Goal: Task Accomplishment & Management: Use online tool/utility

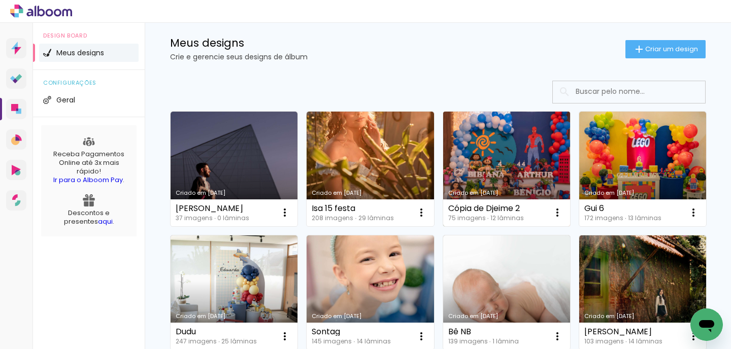
scroll to position [20, 0]
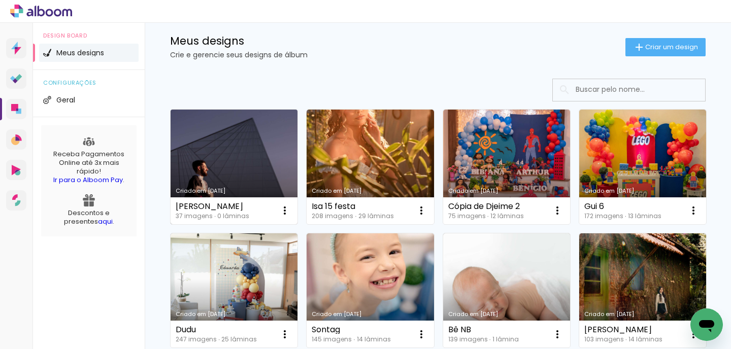
click at [281, 166] on link "Criado em [DATE]" at bounding box center [234, 167] width 127 height 115
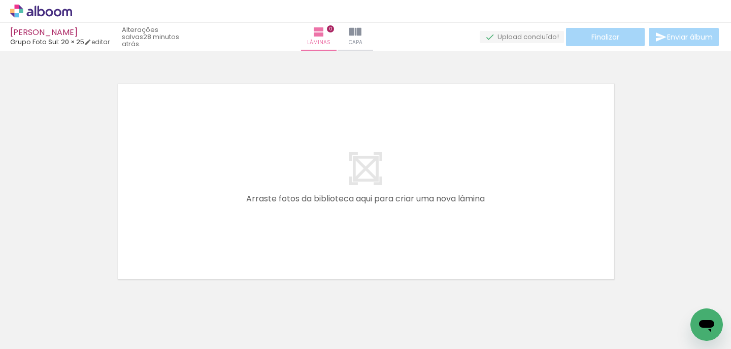
drag, startPoint x: 113, startPoint y: 307, endPoint x: 263, endPoint y: 225, distance: 171.0
click at [263, 225] on quentale-workspace at bounding box center [365, 174] width 731 height 349
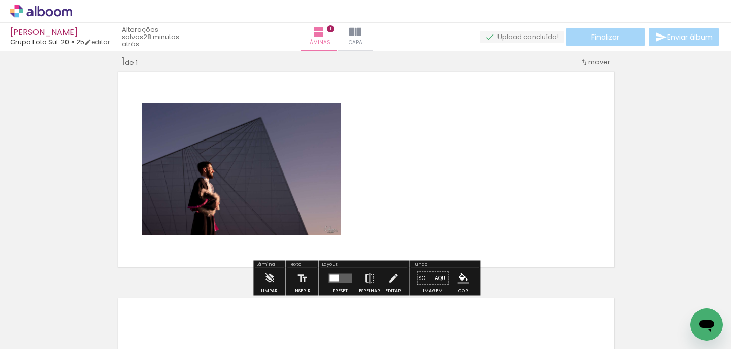
scroll to position [13, 0]
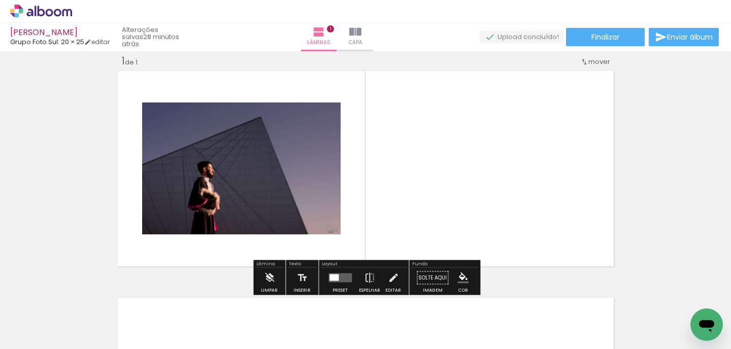
click at [36, 317] on input "Todas as fotos" at bounding box center [28, 318] width 39 height 9
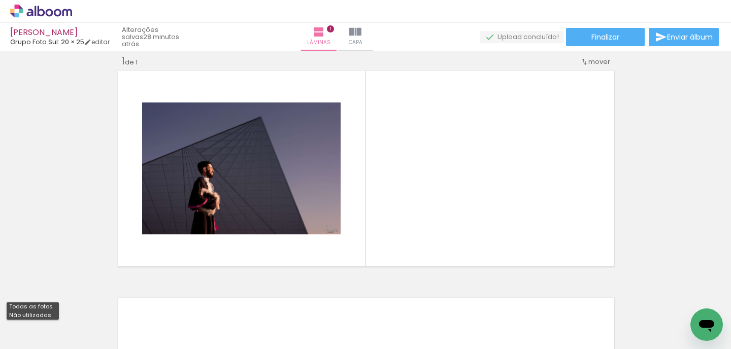
click at [0, 0] on slot "Não utilizadas" at bounding box center [0, 0] width 0 height 0
type input "Não utilizadas"
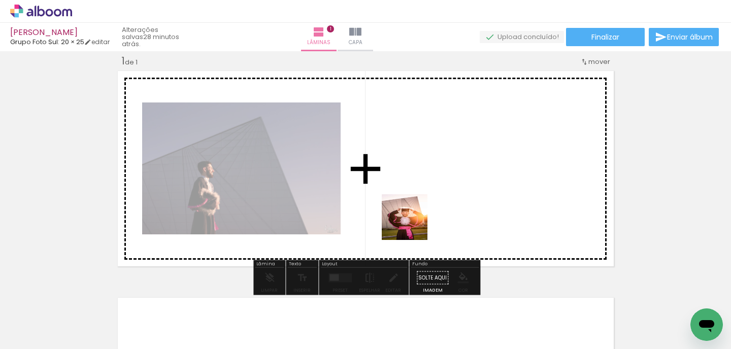
drag, startPoint x: 273, startPoint y: 326, endPoint x: 414, endPoint y: 224, distance: 174.5
click at [414, 224] on quentale-workspace at bounding box center [365, 174] width 731 height 349
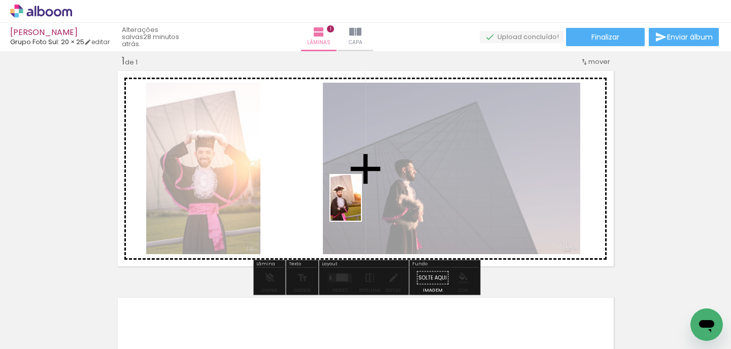
drag, startPoint x: 286, startPoint y: 309, endPoint x: 361, endPoint y: 206, distance: 127.9
click at [361, 206] on quentale-workspace at bounding box center [365, 174] width 731 height 349
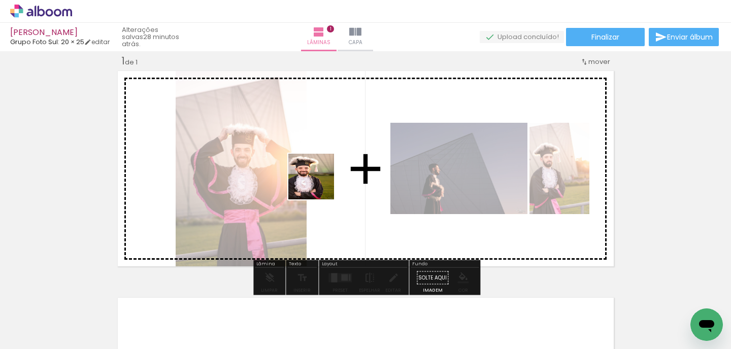
drag, startPoint x: 279, startPoint y: 313, endPoint x: 327, endPoint y: 166, distance: 153.9
click at [327, 166] on quentale-workspace at bounding box center [365, 174] width 731 height 349
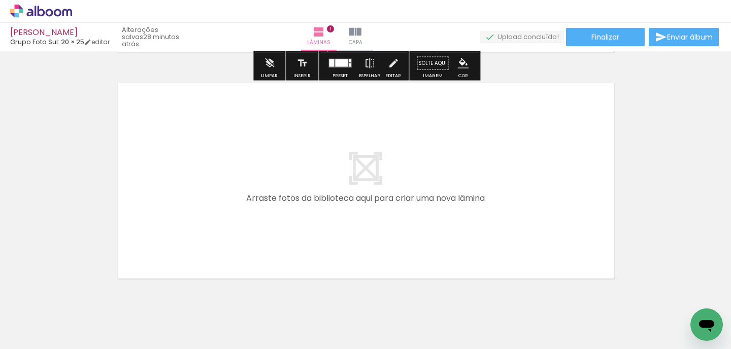
scroll to position [228, 0]
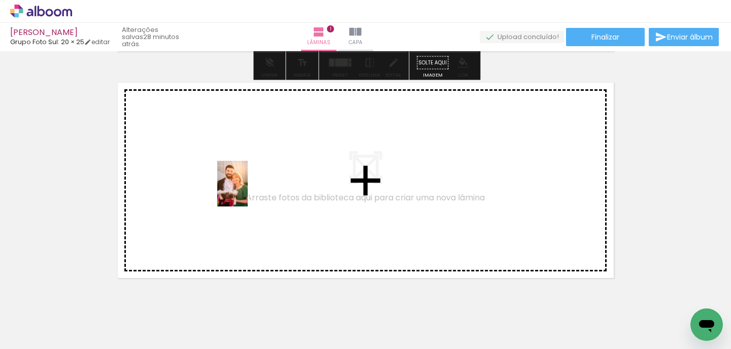
drag, startPoint x: 166, startPoint y: 315, endPoint x: 248, endPoint y: 191, distance: 147.9
click at [248, 191] on quentale-workspace at bounding box center [365, 174] width 731 height 349
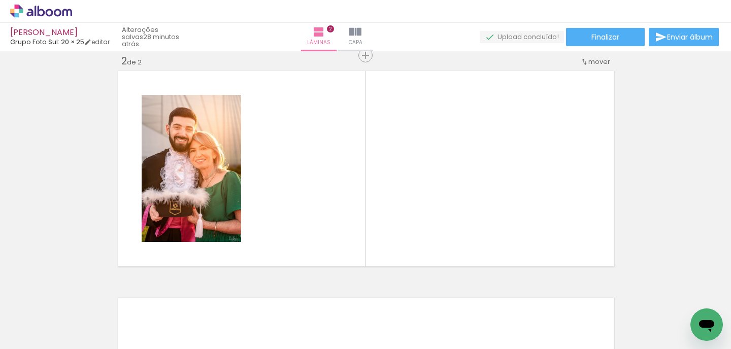
scroll to position [0, 1174]
drag, startPoint x: 357, startPoint y: 317, endPoint x: 351, endPoint y: 196, distance: 120.9
click at [351, 196] on quentale-workspace at bounding box center [365, 174] width 731 height 349
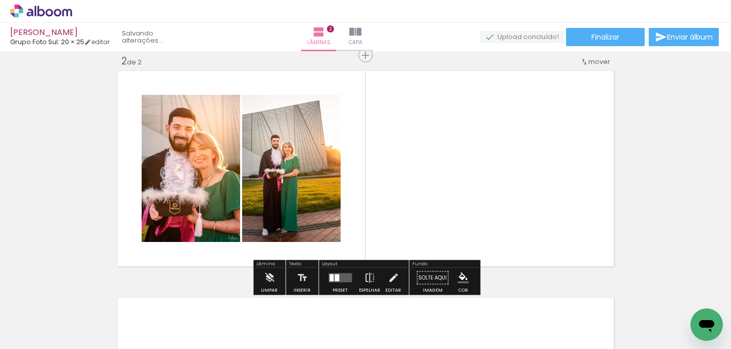
scroll to position [0, 1118]
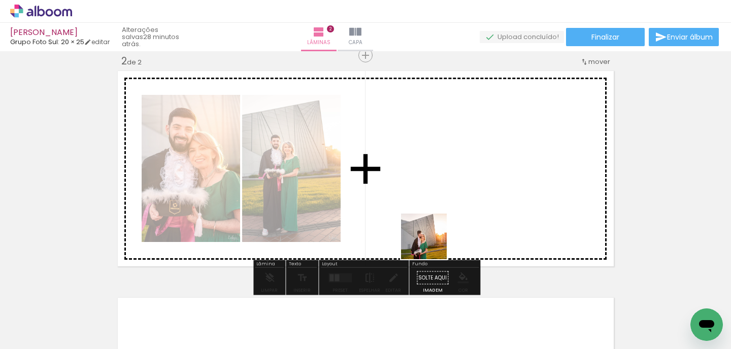
drag, startPoint x: 414, startPoint y: 328, endPoint x: 442, endPoint y: 211, distance: 120.5
click at [442, 211] on quentale-workspace at bounding box center [365, 174] width 731 height 349
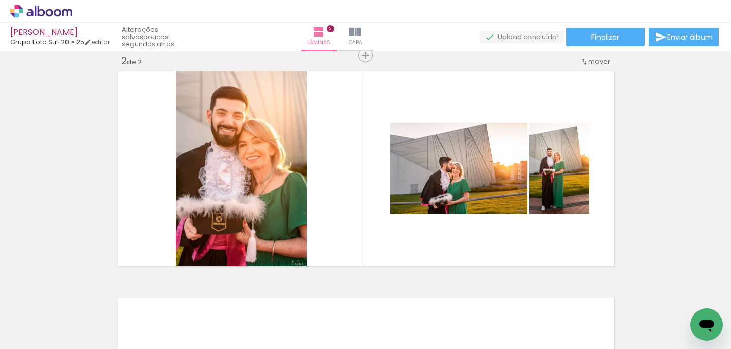
scroll to position [0, 0]
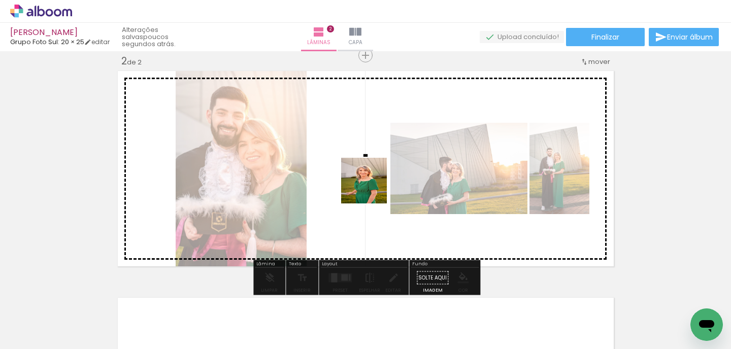
drag, startPoint x: 173, startPoint y: 323, endPoint x: 391, endPoint y: 178, distance: 262.0
click at [391, 178] on quentale-workspace at bounding box center [365, 174] width 731 height 349
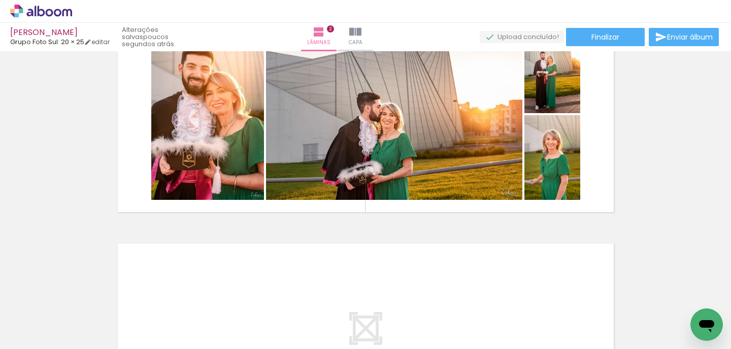
scroll to position [282, 0]
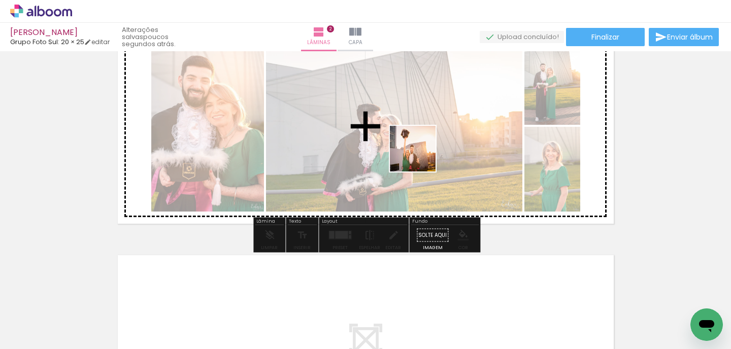
drag, startPoint x: 400, startPoint y: 321, endPoint x: 423, endPoint y: 143, distance: 179.5
click at [423, 144] on quentale-workspace at bounding box center [365, 174] width 731 height 349
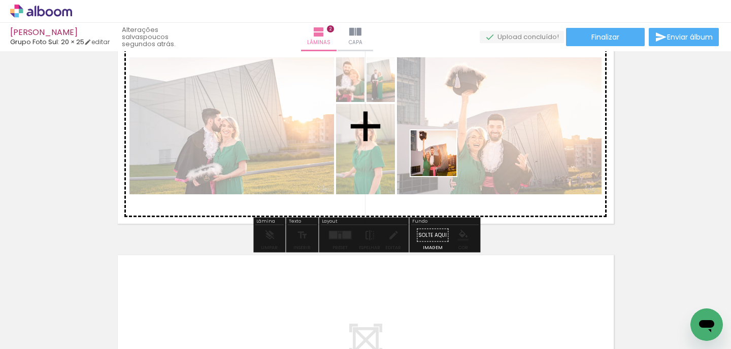
drag, startPoint x: 419, startPoint y: 305, endPoint x: 441, endPoint y: 161, distance: 145.9
click at [441, 161] on quentale-workspace at bounding box center [365, 174] width 731 height 349
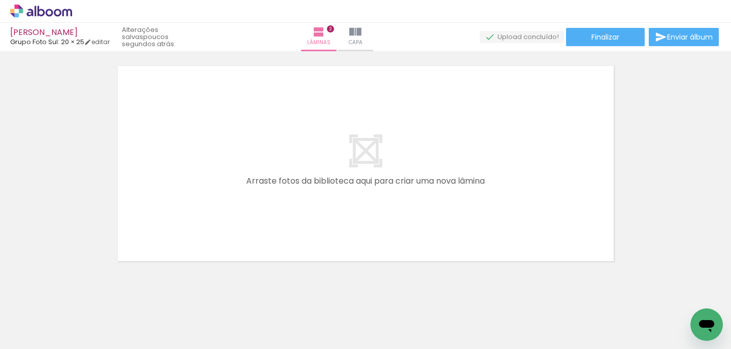
scroll to position [0, 890]
drag, startPoint x: 654, startPoint y: 319, endPoint x: 526, endPoint y: 203, distance: 173.2
click at [526, 203] on quentale-workspace at bounding box center [365, 174] width 731 height 349
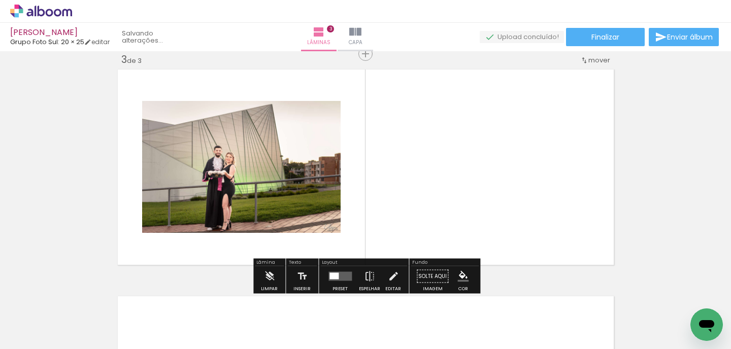
scroll to position [466, 0]
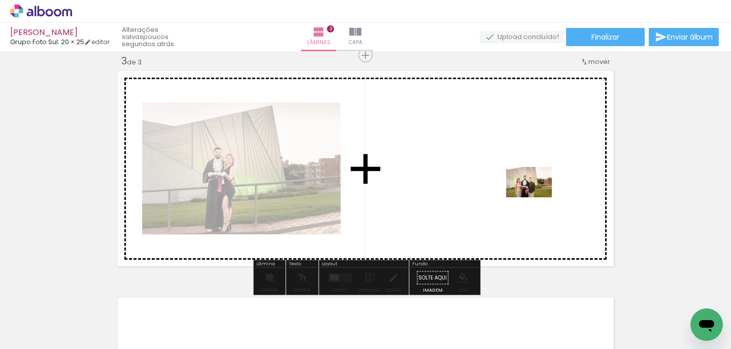
click at [536, 197] on quentale-workspace at bounding box center [365, 174] width 731 height 349
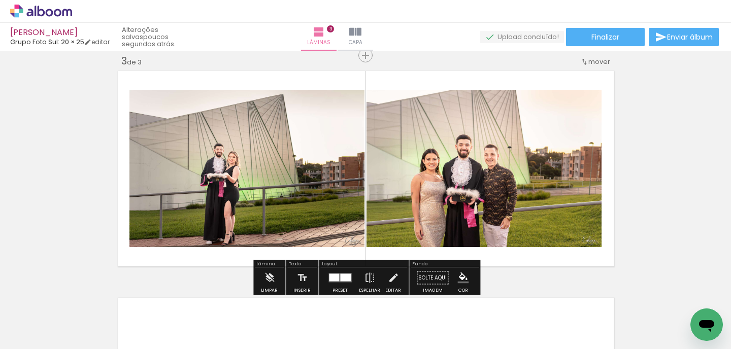
scroll to position [447, 0]
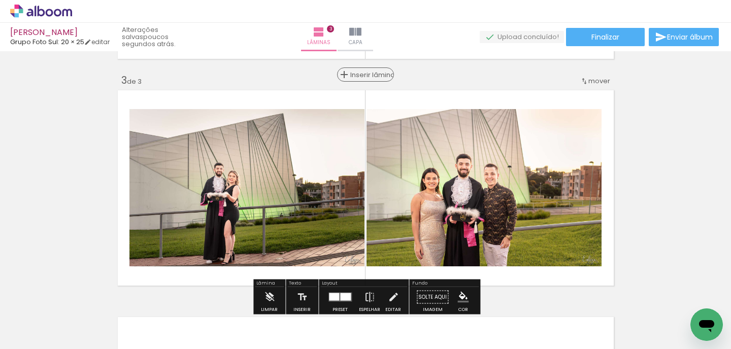
click at [365, 77] on span "Inserir lâmina" at bounding box center [370, 75] width 40 height 7
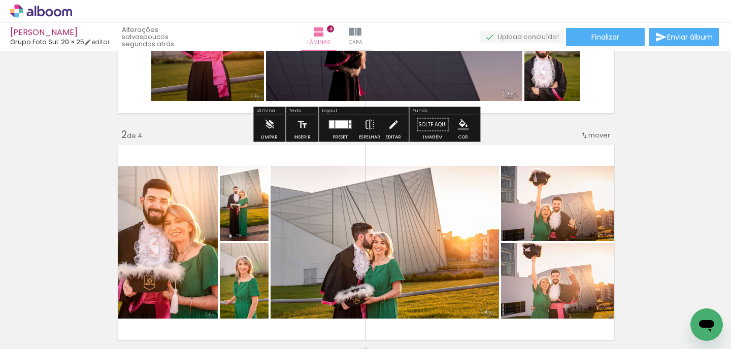
scroll to position [181, 0]
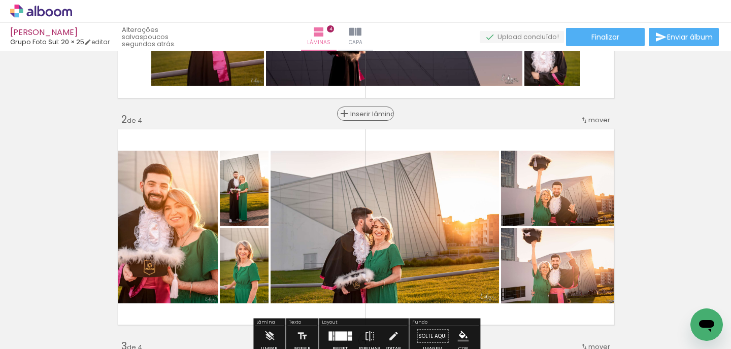
click at [366, 117] on span "Inserir lâmina" at bounding box center [370, 114] width 40 height 7
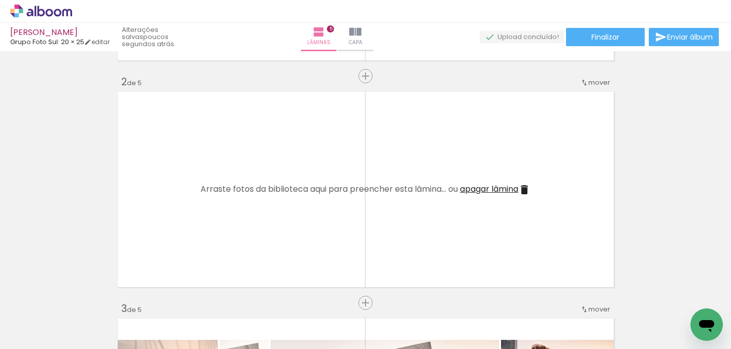
scroll to position [218, 0]
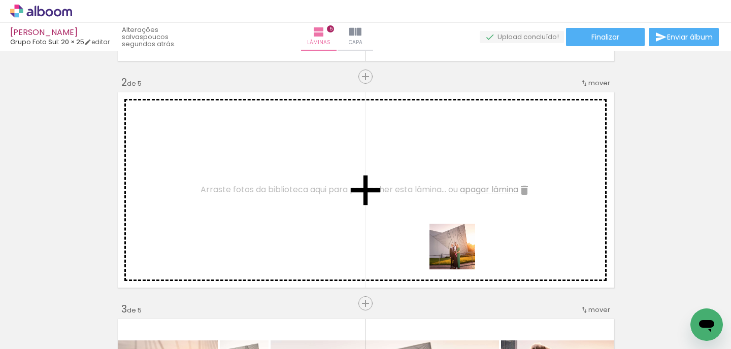
drag, startPoint x: 469, startPoint y: 327, endPoint x: 456, endPoint y: 225, distance: 102.3
click at [456, 225] on quentale-workspace at bounding box center [365, 174] width 731 height 349
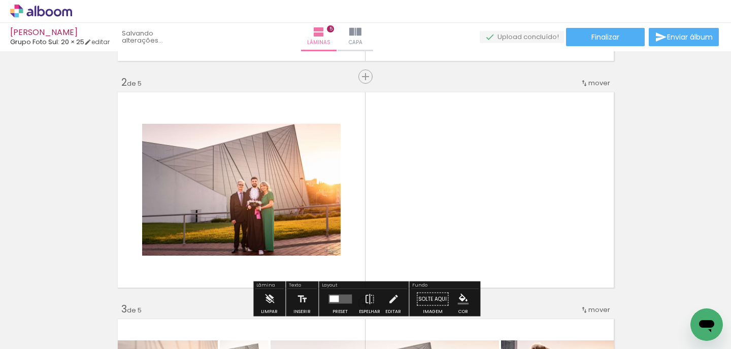
scroll to position [0, 720]
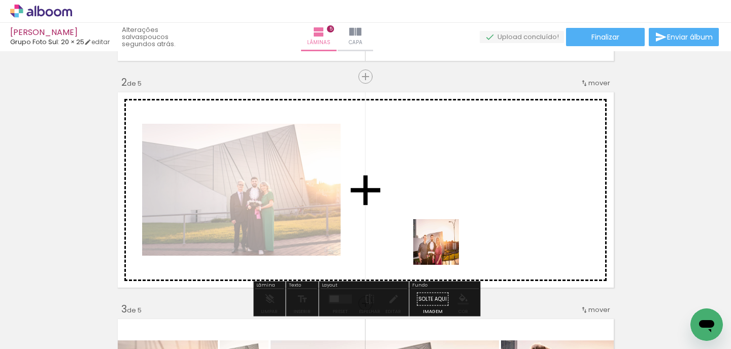
drag, startPoint x: 421, startPoint y: 320, endPoint x: 446, endPoint y: 248, distance: 76.4
click at [446, 248] on quentale-workspace at bounding box center [365, 174] width 731 height 349
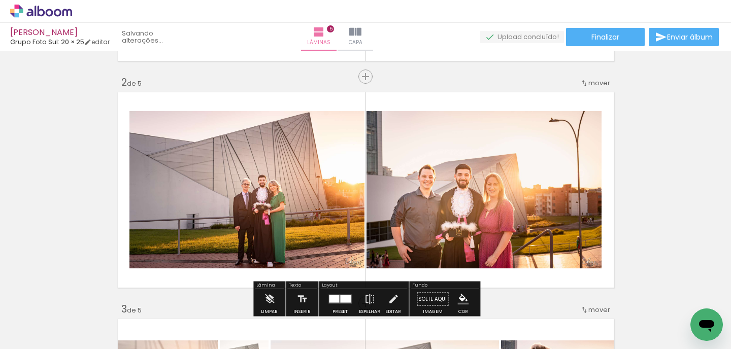
scroll to position [0, 663]
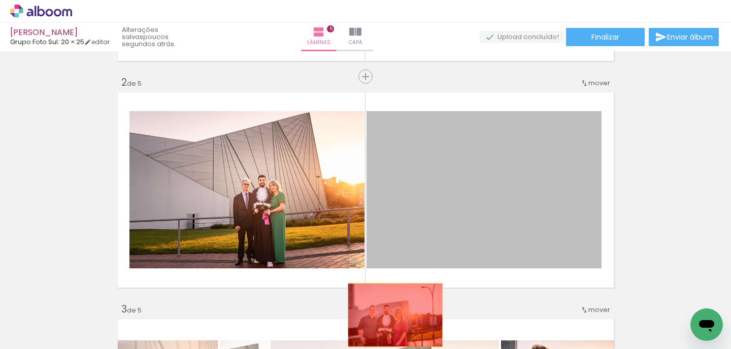
drag, startPoint x: 465, startPoint y: 234, endPoint x: 395, endPoint y: 315, distance: 107.2
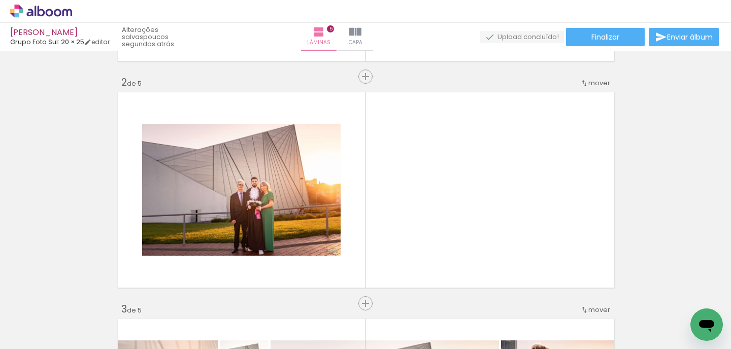
scroll to position [0, 409]
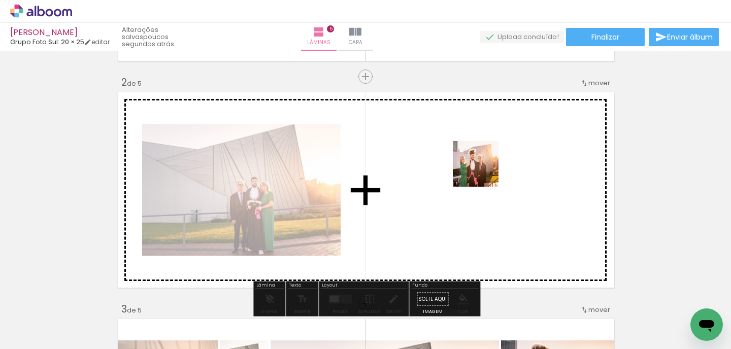
drag, startPoint x: 488, startPoint y: 323, endPoint x: 483, endPoint y: 172, distance: 151.3
click at [483, 172] on quentale-workspace at bounding box center [365, 174] width 731 height 349
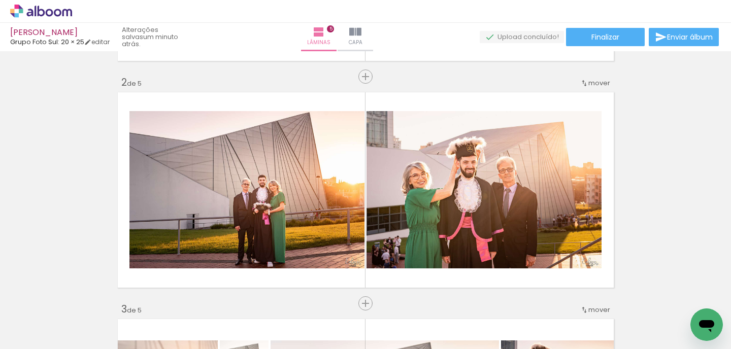
scroll to position [0, 428]
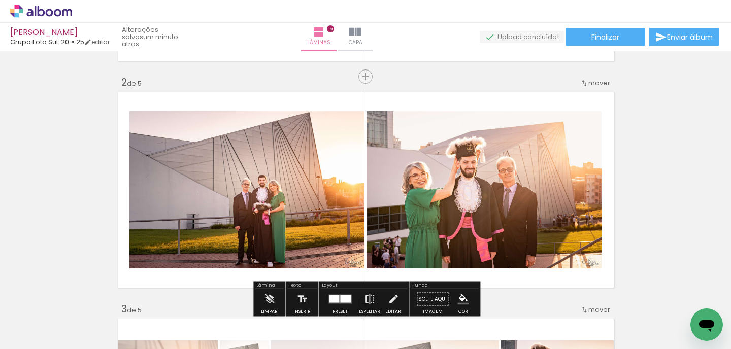
click at [366, 329] on div at bounding box center [355, 314] width 50 height 33
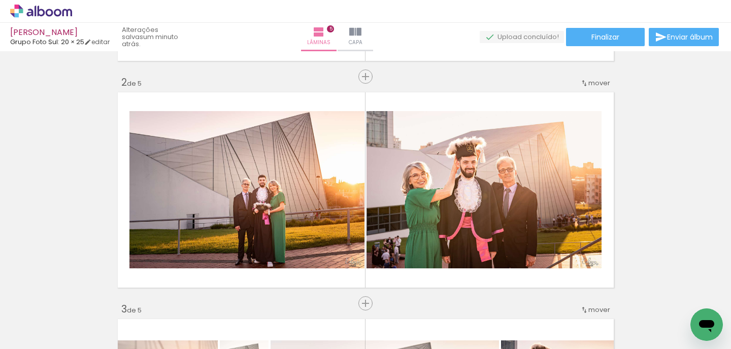
click at [402, 327] on div at bounding box center [412, 314] width 50 height 33
click at [345, 325] on div at bounding box center [355, 314] width 50 height 33
click at [399, 323] on div at bounding box center [412, 314] width 50 height 33
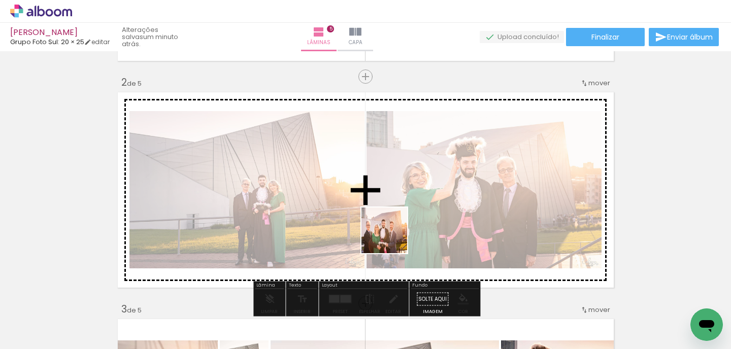
drag, startPoint x: 367, startPoint y: 331, endPoint x: 403, endPoint y: 217, distance: 119.9
click at [403, 217] on quentale-workspace at bounding box center [365, 174] width 731 height 349
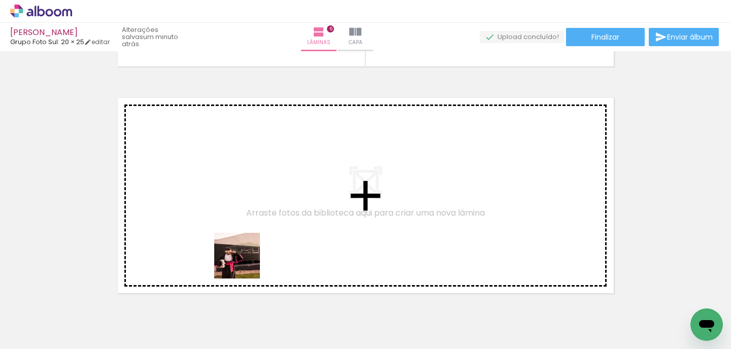
drag, startPoint x: 225, startPoint y: 326, endPoint x: 250, endPoint y: 253, distance: 77.0
click at [250, 253] on quentale-workspace at bounding box center [365, 174] width 731 height 349
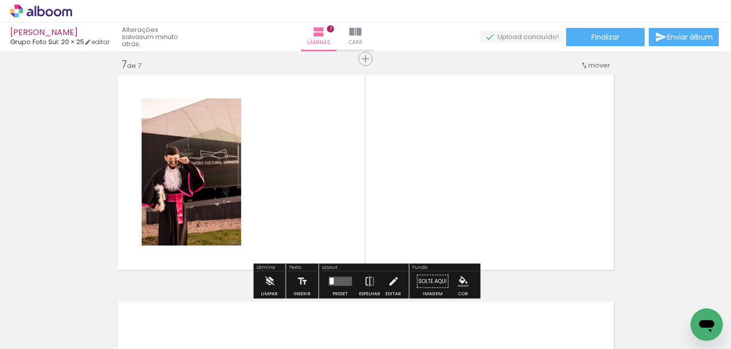
scroll to position [1374, 0]
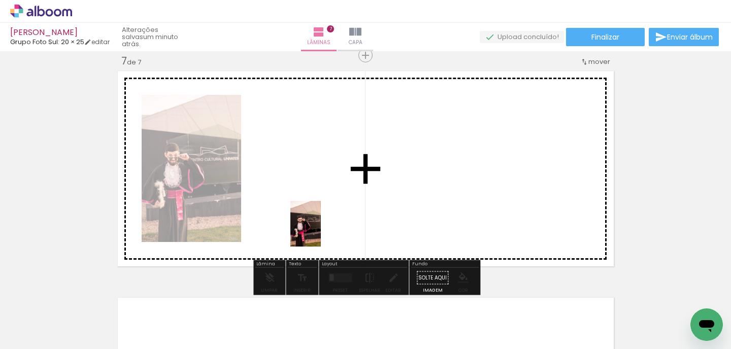
drag, startPoint x: 229, startPoint y: 326, endPoint x: 324, endPoint y: 229, distance: 136.0
click at [324, 229] on quentale-workspace at bounding box center [365, 174] width 731 height 349
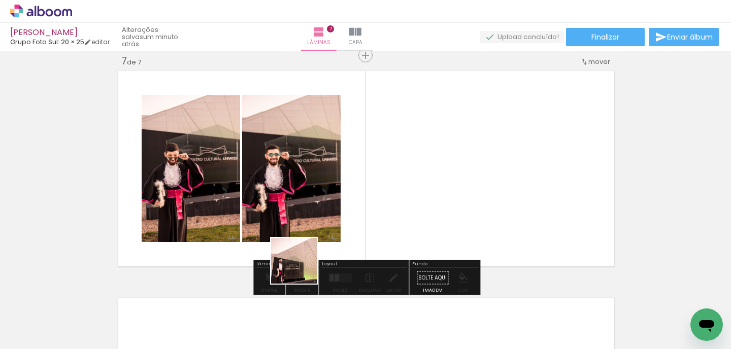
drag, startPoint x: 235, startPoint y: 327, endPoint x: 358, endPoint y: 214, distance: 166.3
click at [358, 214] on quentale-workspace at bounding box center [365, 174] width 731 height 349
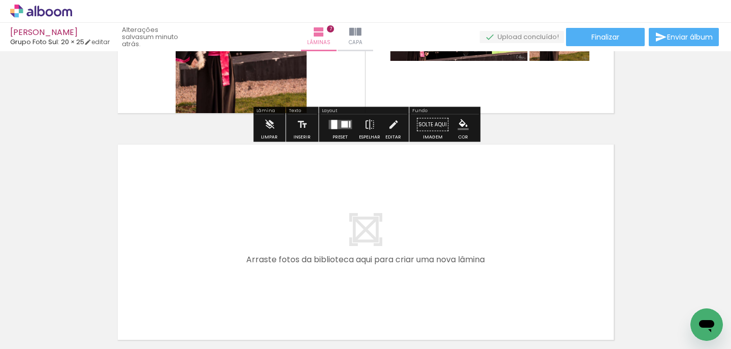
scroll to position [1566, 0]
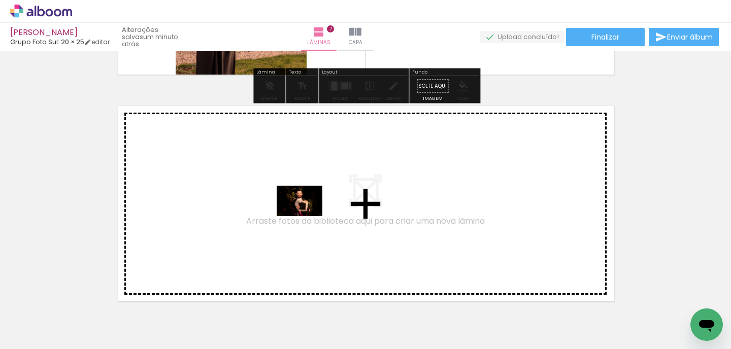
drag, startPoint x: 259, startPoint y: 331, endPoint x: 308, endPoint y: 213, distance: 127.2
click at [308, 213] on quentale-workspace at bounding box center [365, 174] width 731 height 349
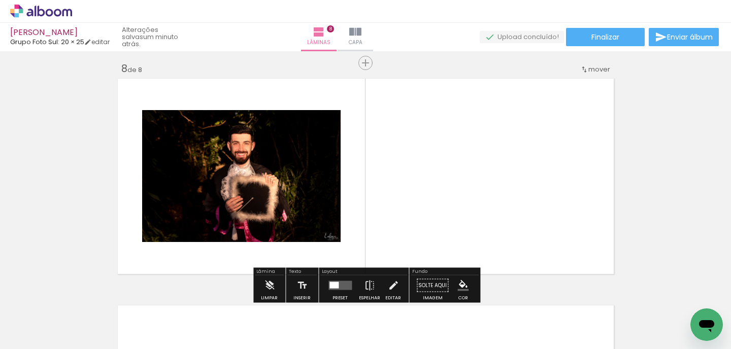
scroll to position [1601, 0]
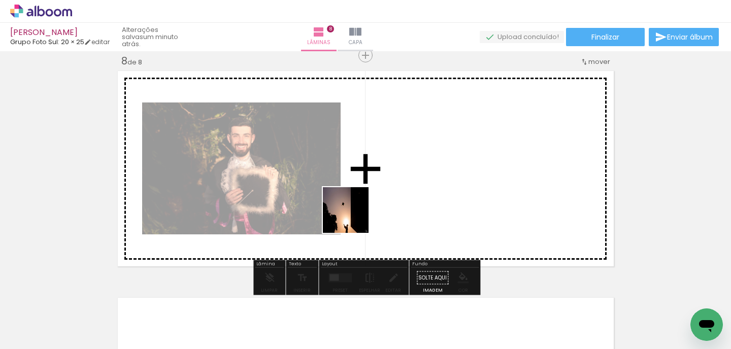
drag, startPoint x: 233, startPoint y: 314, endPoint x: 361, endPoint y: 212, distance: 163.6
click at [361, 212] on quentale-workspace at bounding box center [365, 174] width 731 height 349
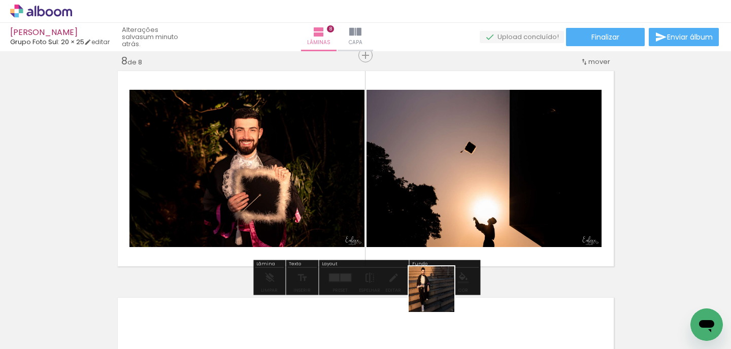
drag, startPoint x: 430, startPoint y: 317, endPoint x: 471, endPoint y: 204, distance: 120.4
click at [471, 204] on quentale-workspace at bounding box center [365, 174] width 731 height 349
